Goal: Information Seeking & Learning: Learn about a topic

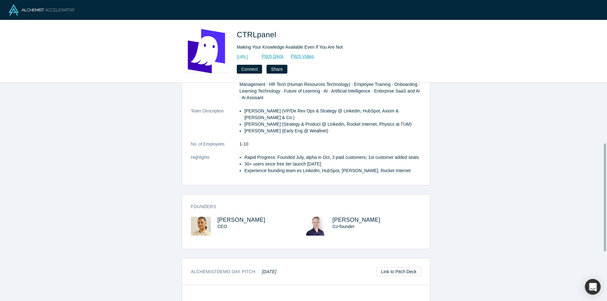
scroll to position [158, 0]
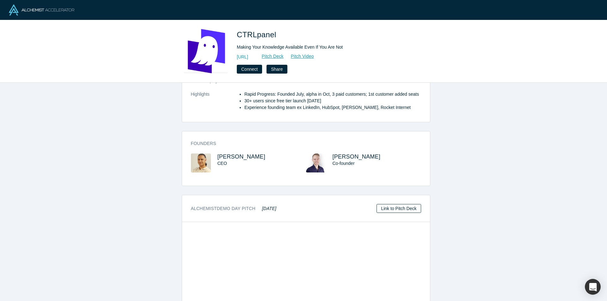
click at [400, 204] on link "Link to Pitch Deck" at bounding box center [398, 208] width 44 height 9
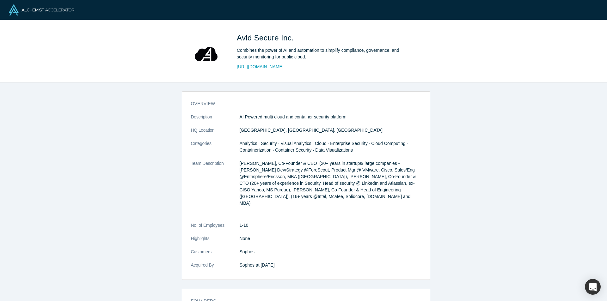
scroll to position [17, 0]
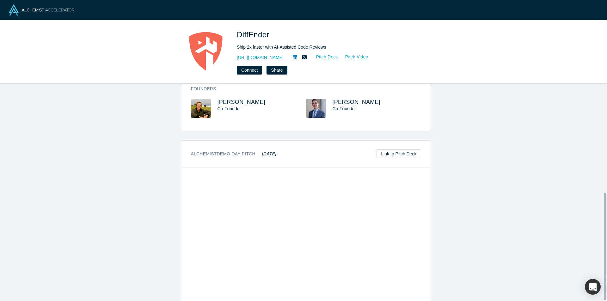
scroll to position [220, 0]
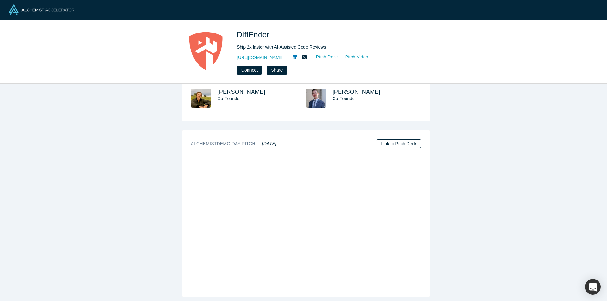
click at [390, 139] on link "Link to Pitch Deck" at bounding box center [398, 143] width 44 height 9
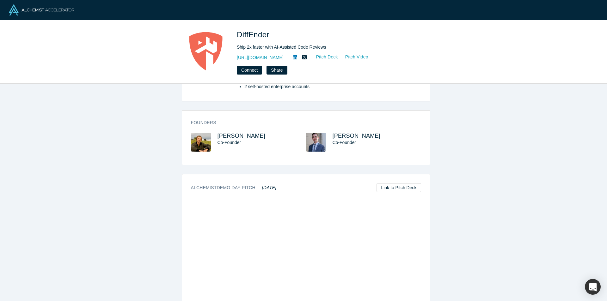
scroll to position [125, 0]
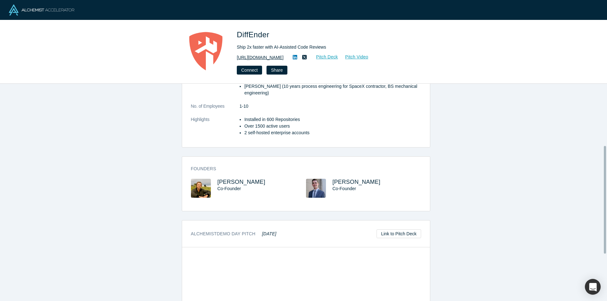
click at [266, 58] on link "https://diffender.com/" at bounding box center [260, 57] width 47 height 7
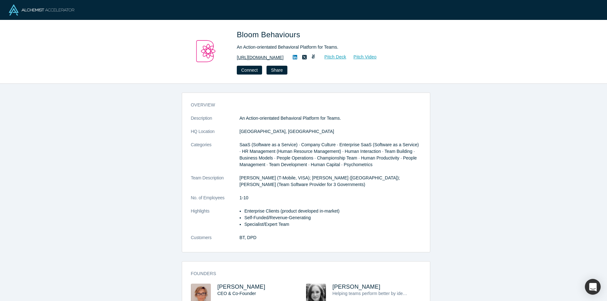
click at [264, 60] on link "https://www.discoverbloom.io" at bounding box center [260, 57] width 47 height 7
drag, startPoint x: 233, startPoint y: 58, endPoint x: 295, endPoint y: 57, distance: 61.3
click at [295, 57] on div "Bloom Behaviours An Action-orientated Behavioral Platform for Teams. https://ww…" at bounding box center [303, 52] width 248 height 46
copy link "https://www.discoverbloom.io"
click at [297, 58] on icon at bounding box center [295, 57] width 4 height 4
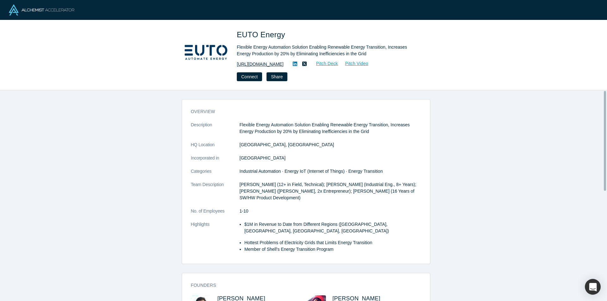
click at [256, 66] on link "[URL][DOMAIN_NAME]" at bounding box center [260, 64] width 47 height 7
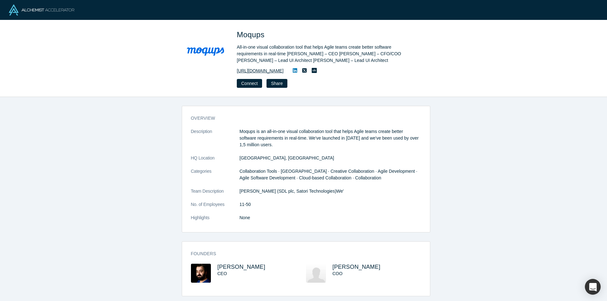
click at [265, 70] on link "[URL][DOMAIN_NAME]" at bounding box center [260, 71] width 47 height 7
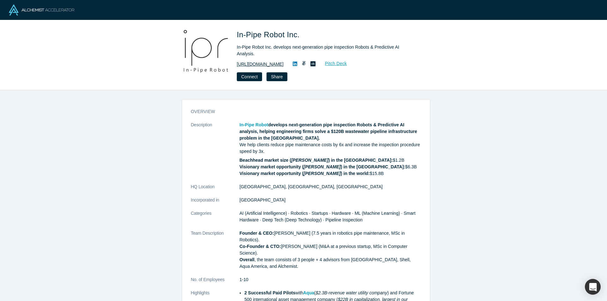
click at [276, 64] on link "https://www.inpiperobot.com/" at bounding box center [260, 64] width 47 height 7
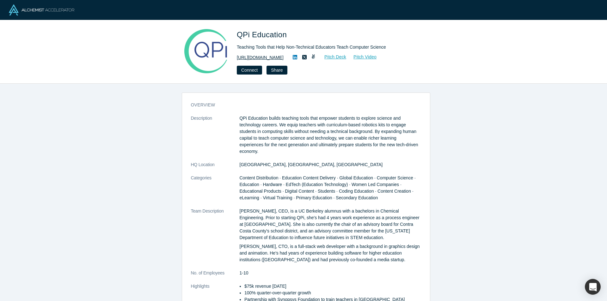
click at [273, 59] on link "https://qpieducation.com/" at bounding box center [260, 57] width 47 height 7
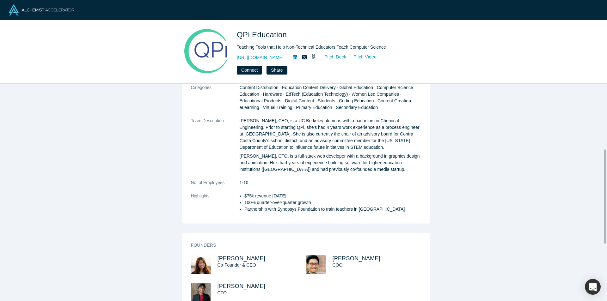
scroll to position [158, 0]
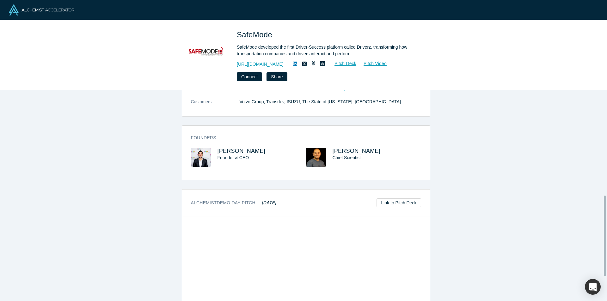
scroll to position [284, 0]
click at [270, 68] on div "SafeMode SafeMode developed the first Driver-Success platform called Driverz, t…" at bounding box center [325, 55] width 177 height 52
click at [268, 66] on link "http://safemode.co" at bounding box center [260, 64] width 47 height 7
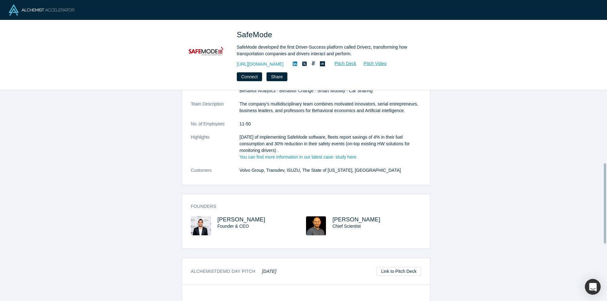
scroll to position [158, 0]
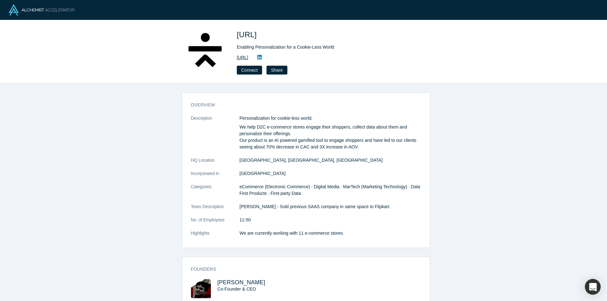
click at [248, 54] on link "http://www.tangent.ai" at bounding box center [242, 57] width 11 height 7
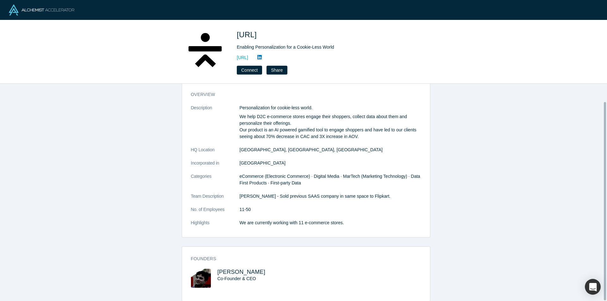
scroll to position [20, 0]
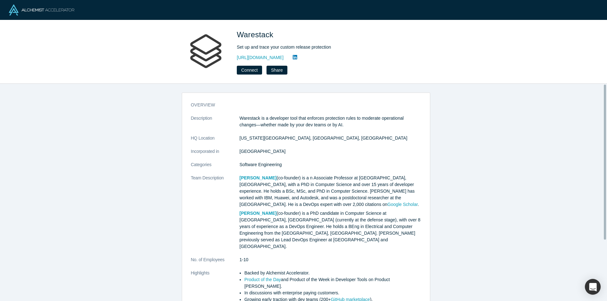
scroll to position [86, 0]
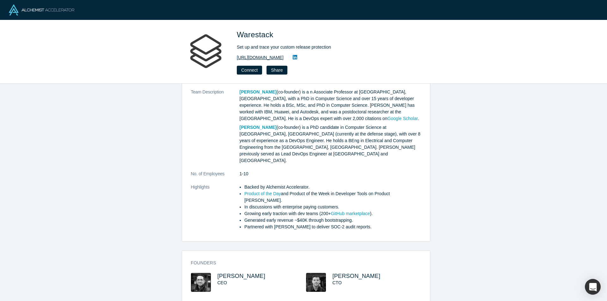
click at [243, 54] on link "https://www.warestack.com/" at bounding box center [260, 57] width 47 height 7
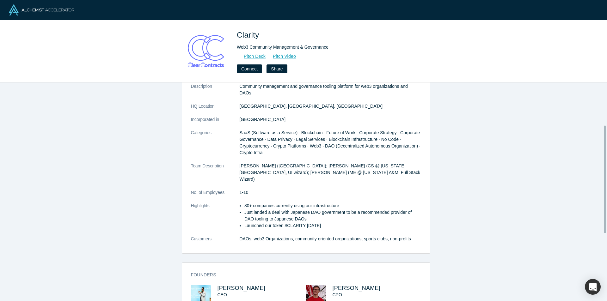
scroll to position [95, 0]
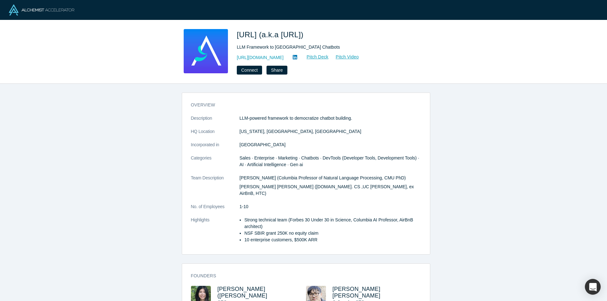
click at [43, 293] on div "overview Description LLM-powered framework to democratize chatbot building. HQ …" at bounding box center [306, 195] width 612 height 222
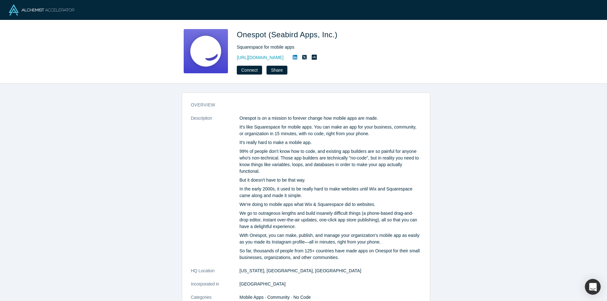
click at [284, 58] on link "https://www.onespotapps.com" at bounding box center [260, 57] width 47 height 7
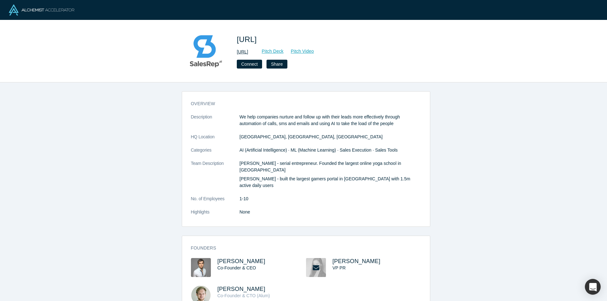
click at [248, 52] on link "[URL]" at bounding box center [242, 52] width 11 height 7
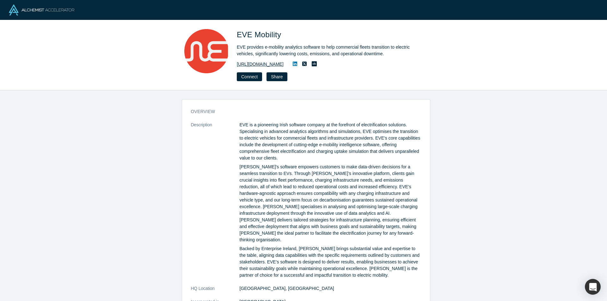
click at [258, 65] on link "https://www.eve-mobility.io" at bounding box center [260, 64] width 47 height 7
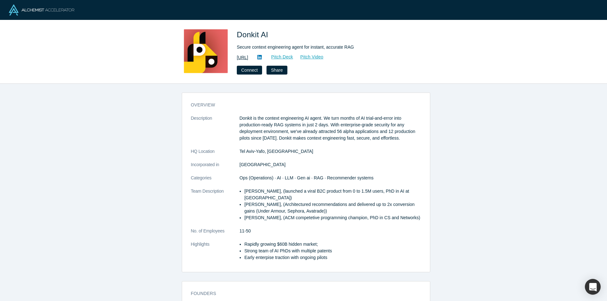
click at [247, 58] on link "[URL]" at bounding box center [242, 57] width 11 height 7
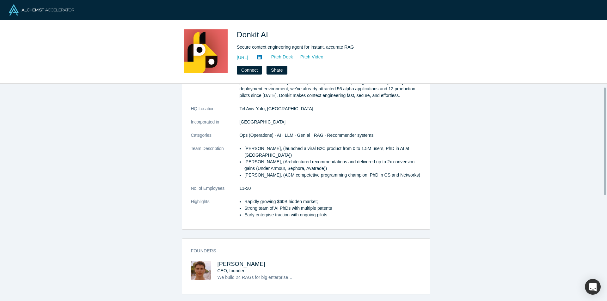
scroll to position [126, 0]
